Goal: Task Accomplishment & Management: Manage account settings

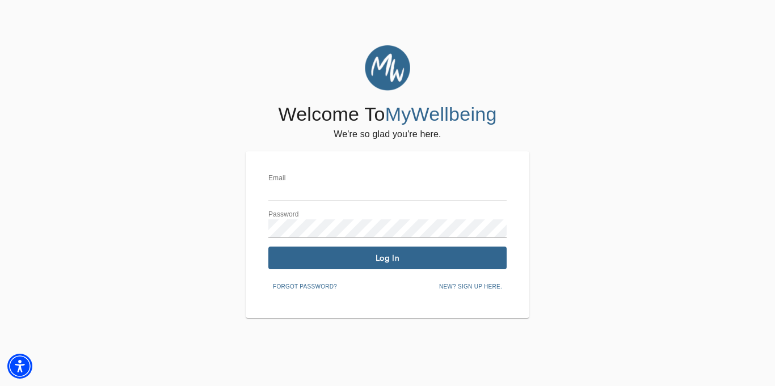
type input "[EMAIL_ADDRESS][DOMAIN_NAME]"
click at [357, 267] on button "Log In" at bounding box center [387, 258] width 238 height 23
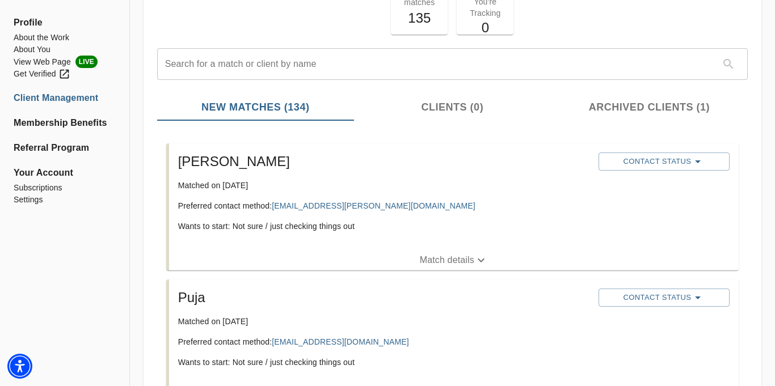
scroll to position [89, 0]
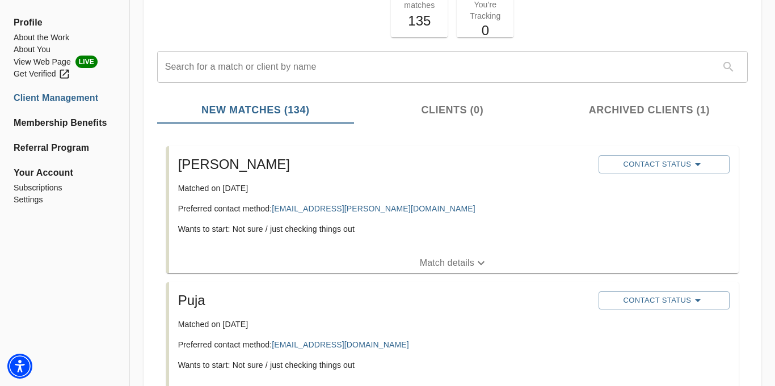
click at [473, 261] on p "Match details" at bounding box center [447, 263] width 54 height 14
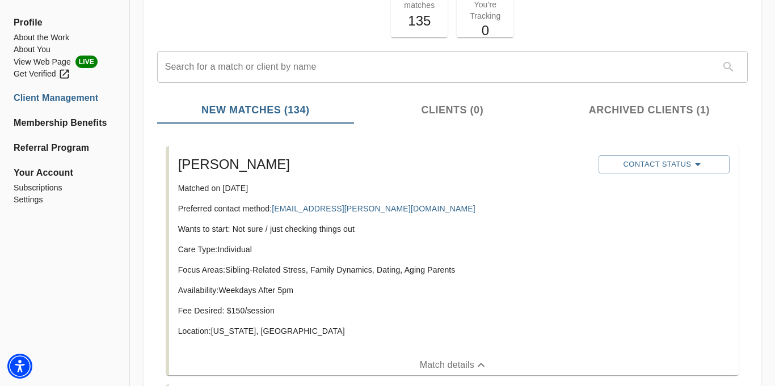
click at [473, 261] on div "Care Type: Individual Focus Areas: Sibling-Related Stress, Family Dynamics, Dat…" at bounding box center [383, 295] width 411 height 102
